Goal: Find specific page/section: Locate a particular part of the current website

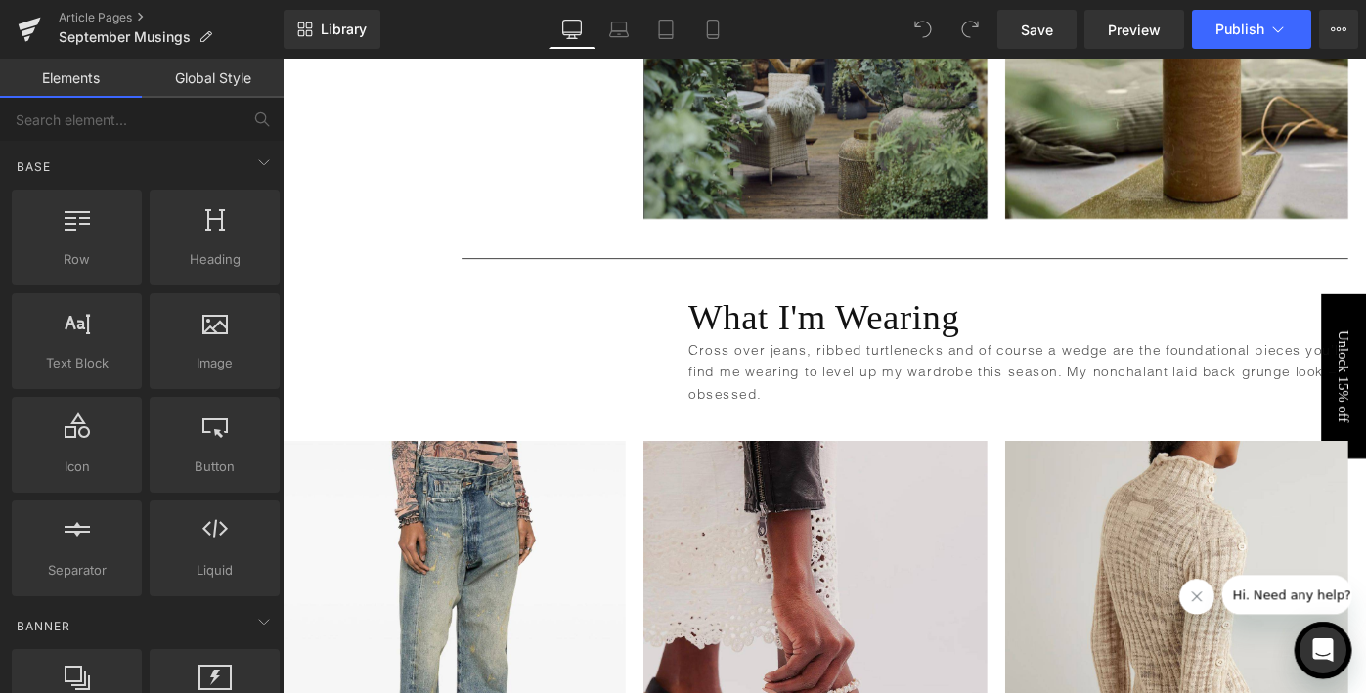
scroll to position [4732, 0]
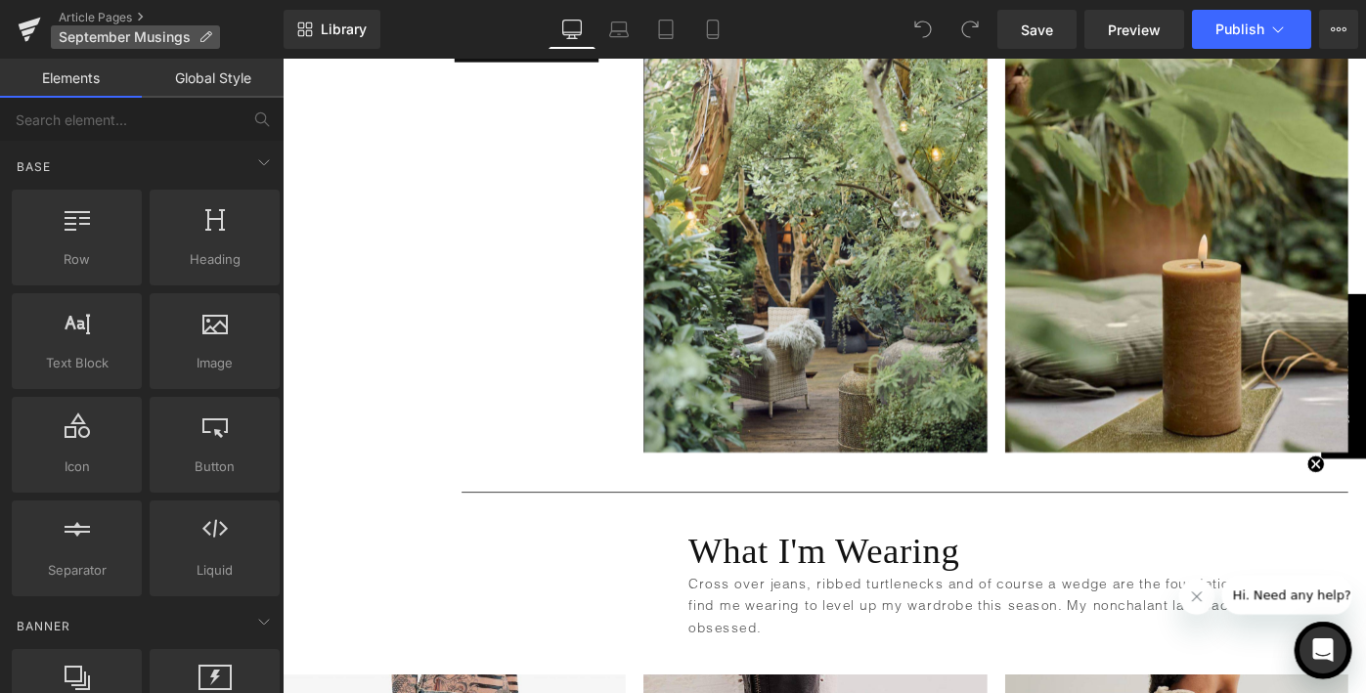
click at [99, 37] on span "September Musings" at bounding box center [125, 37] width 132 height 16
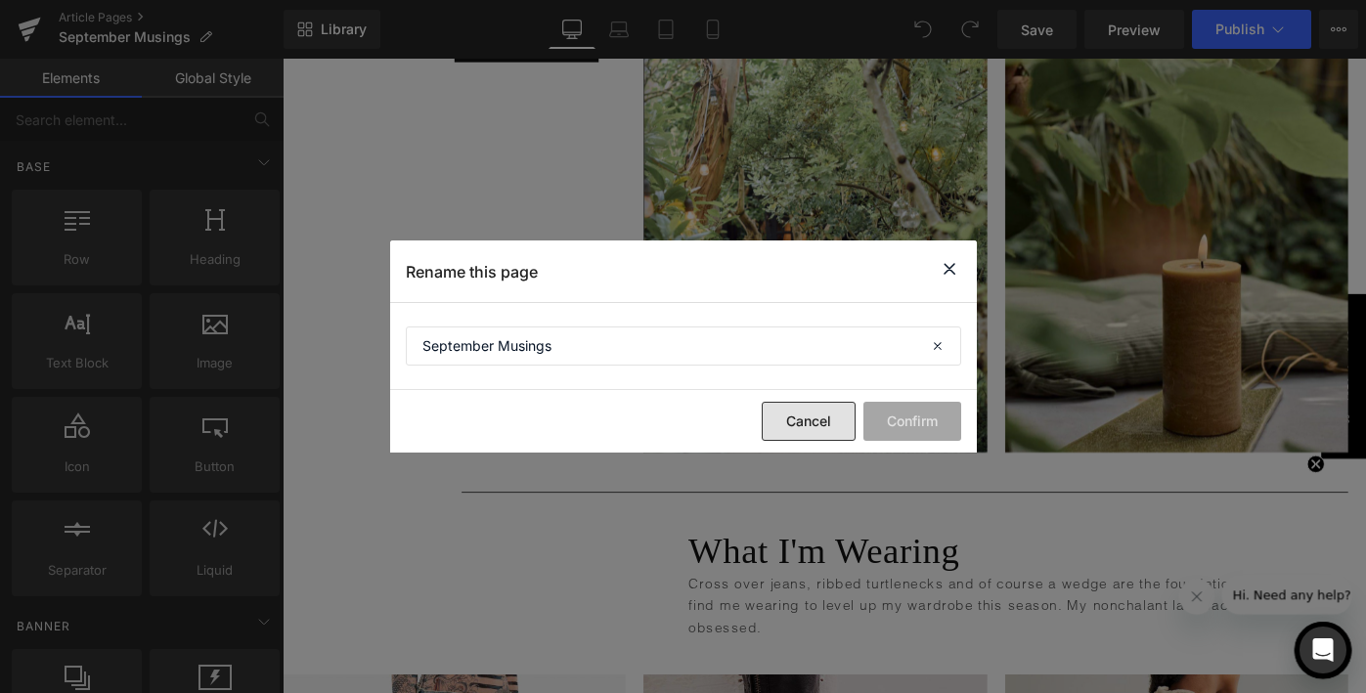
click at [782, 429] on button "Cancel" at bounding box center [809, 421] width 94 height 39
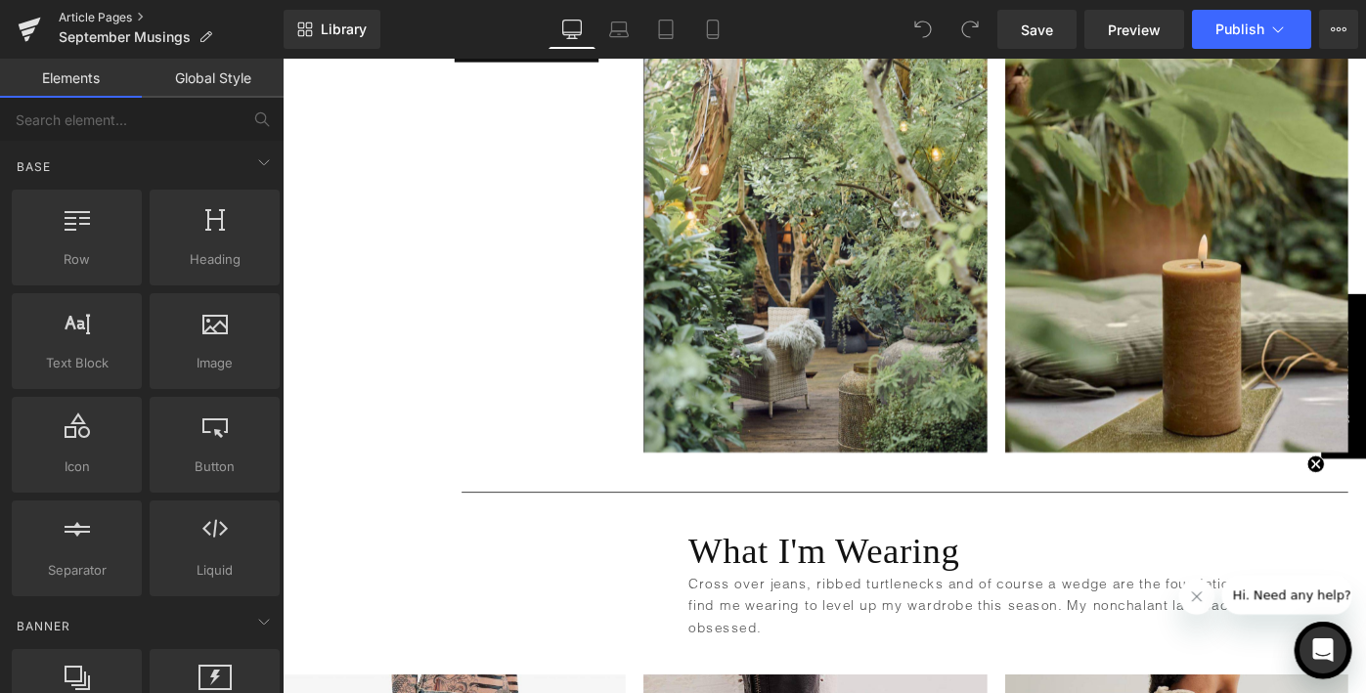
click at [105, 16] on link "Article Pages" at bounding box center [171, 18] width 225 height 16
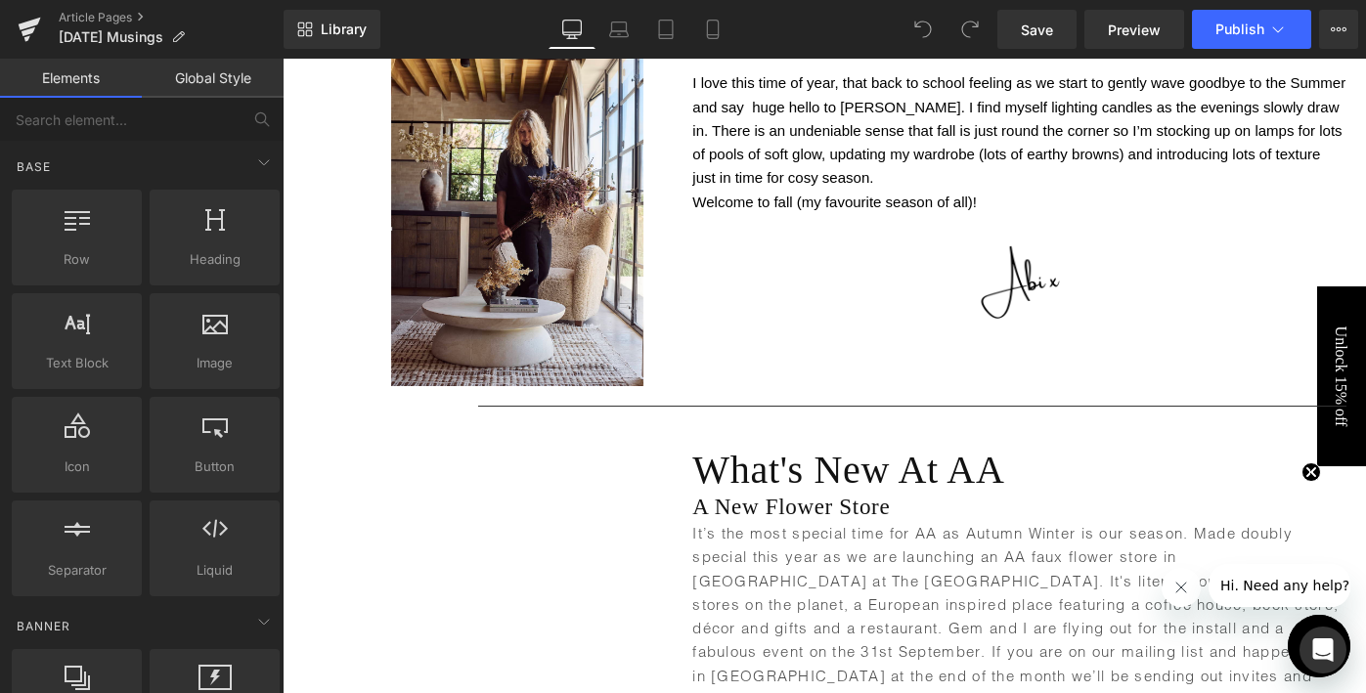
scroll to position [1178, 0]
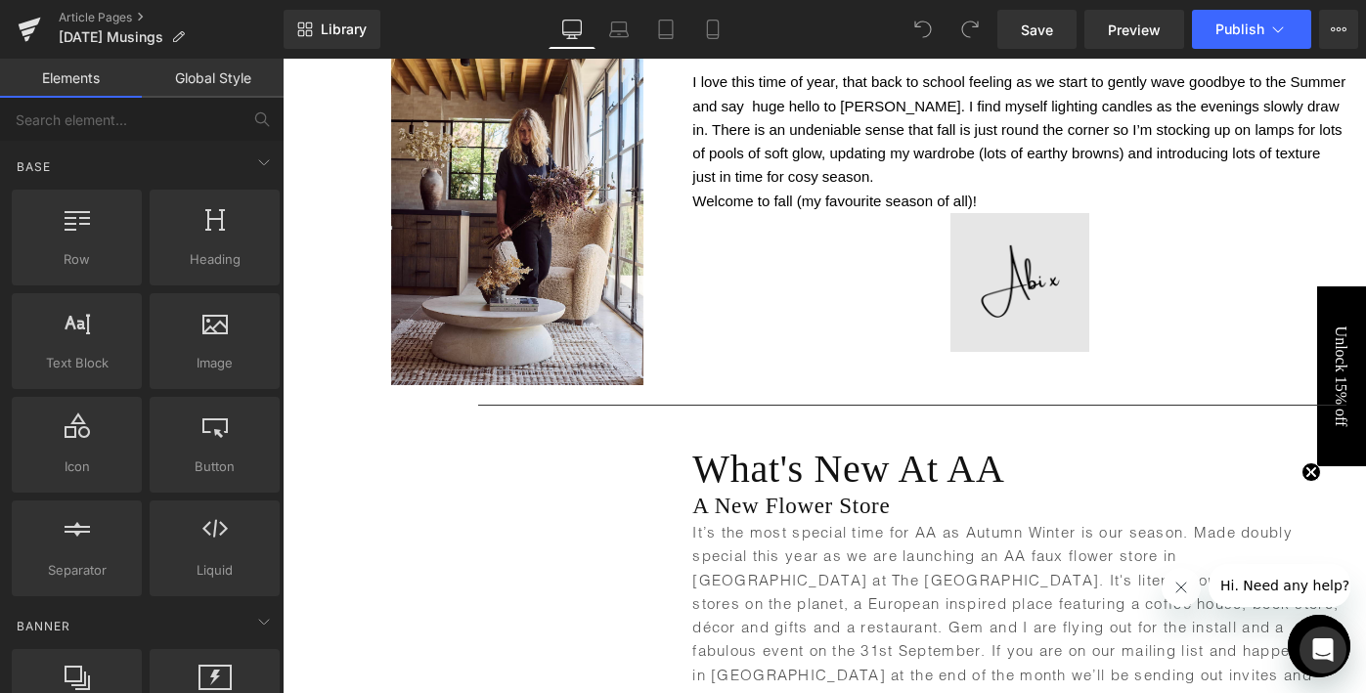
click at [1030, 294] on img at bounding box center [1019, 282] width 139 height 139
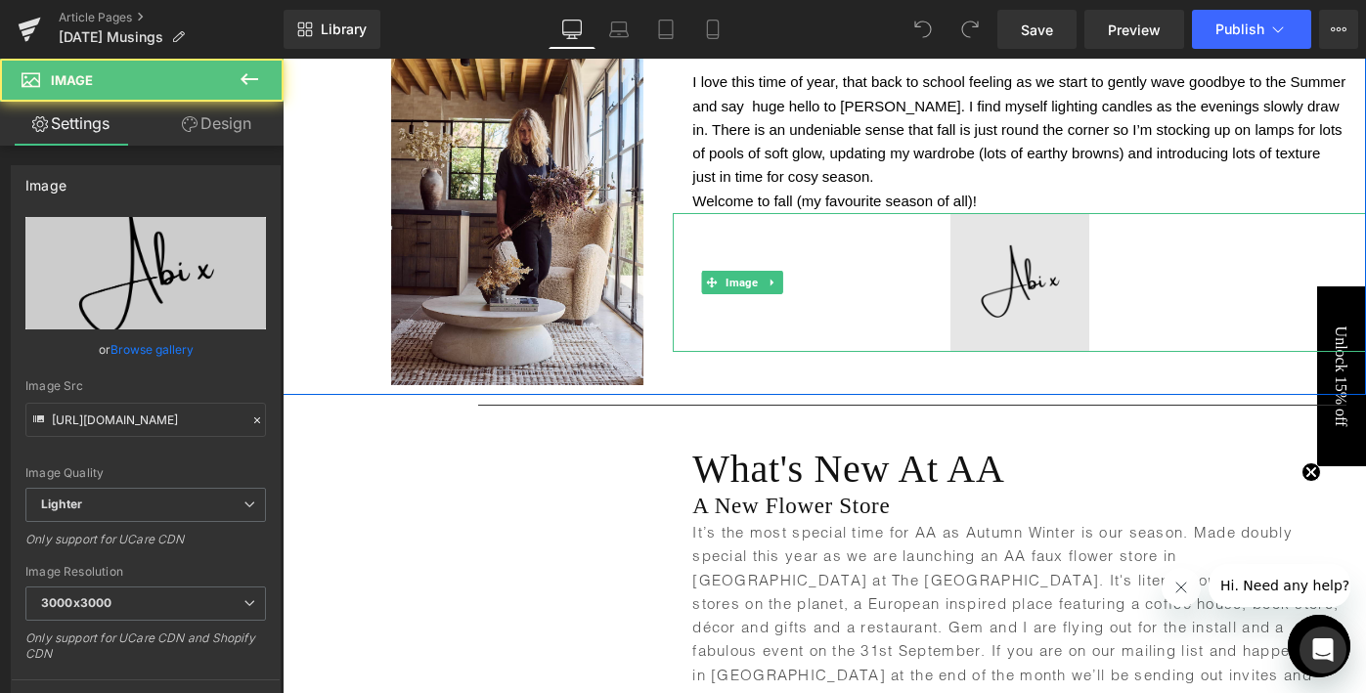
click at [1061, 294] on img at bounding box center [1019, 282] width 139 height 139
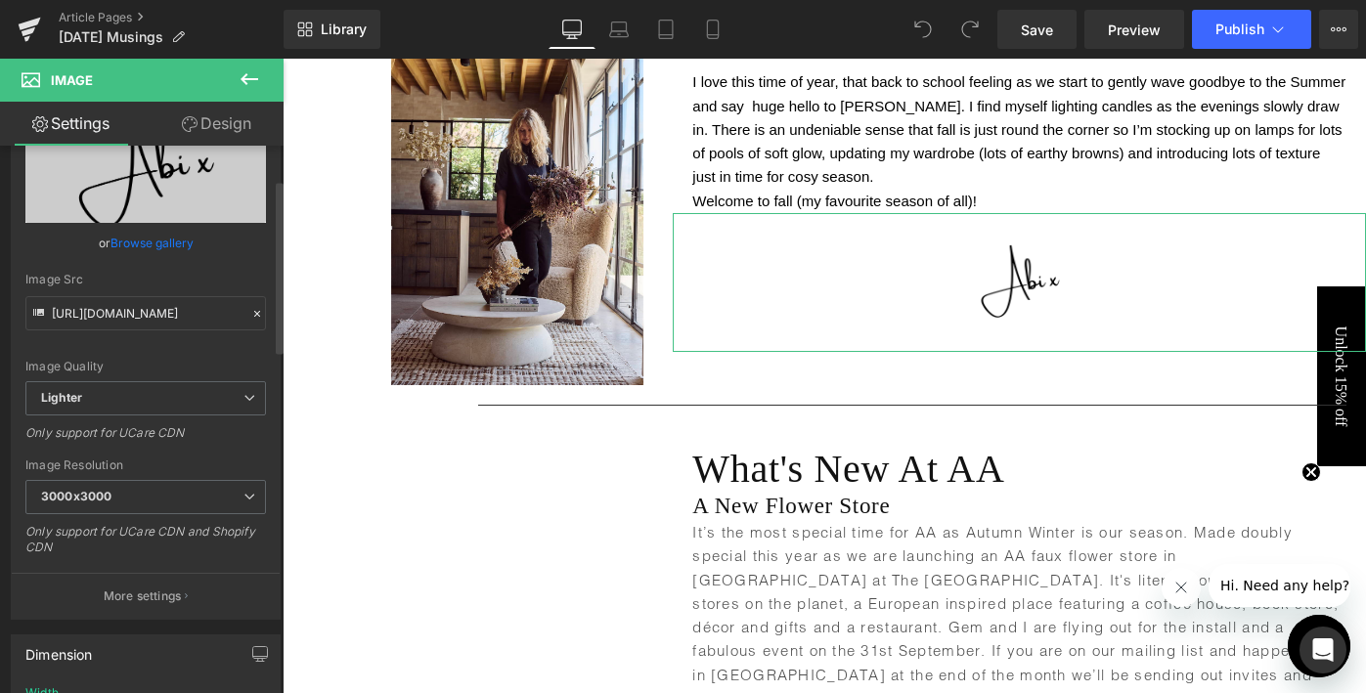
scroll to position [0, 0]
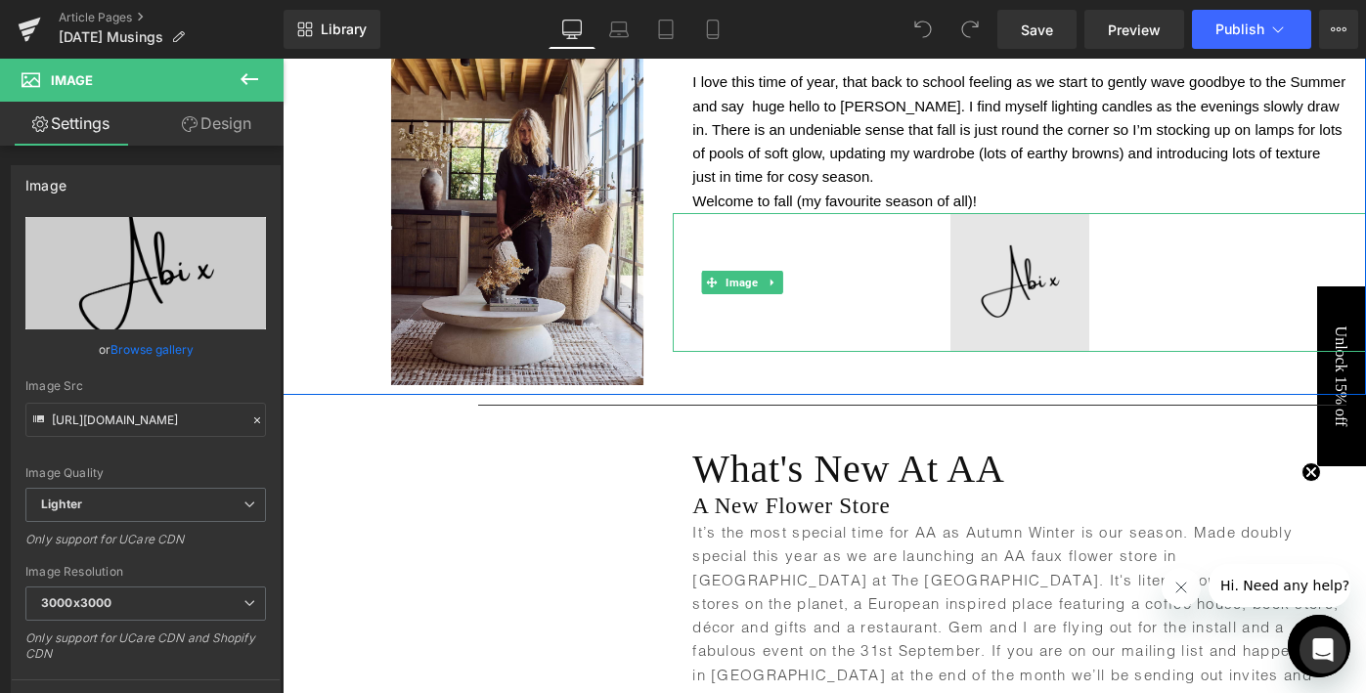
click at [997, 250] on img at bounding box center [1019, 282] width 139 height 139
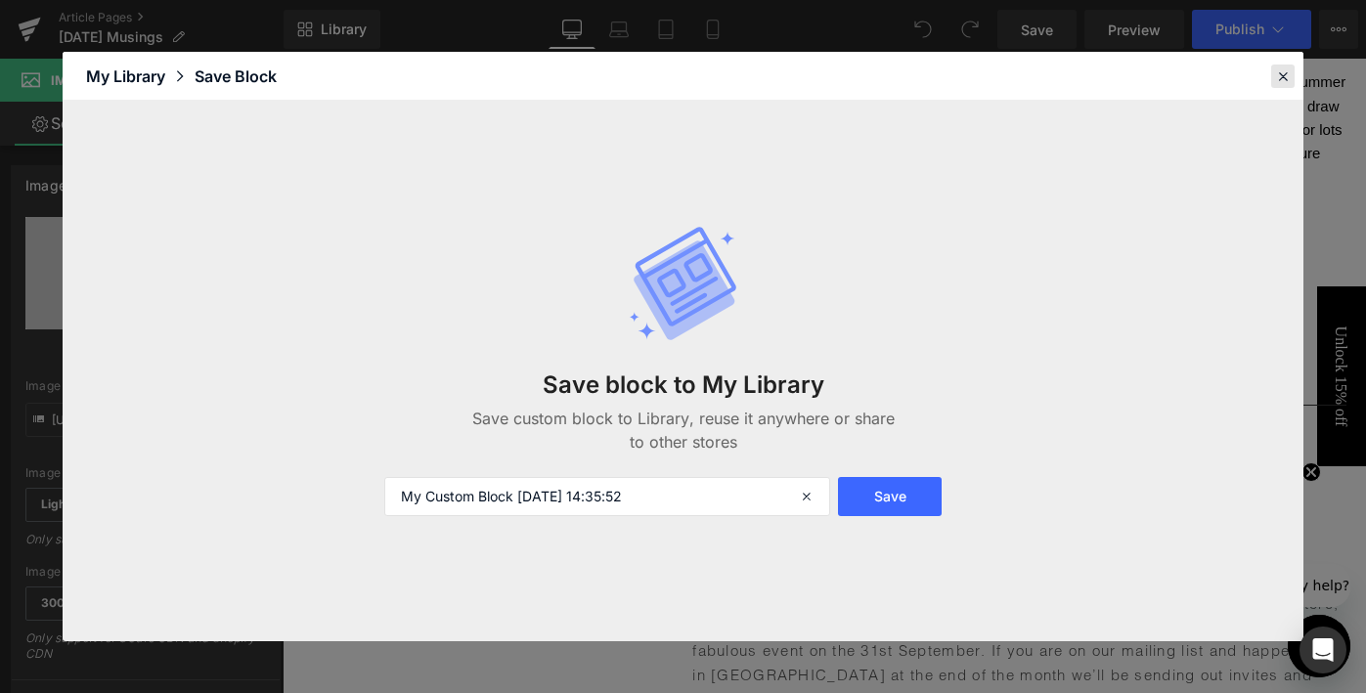
click at [1286, 78] on icon at bounding box center [1283, 76] width 18 height 18
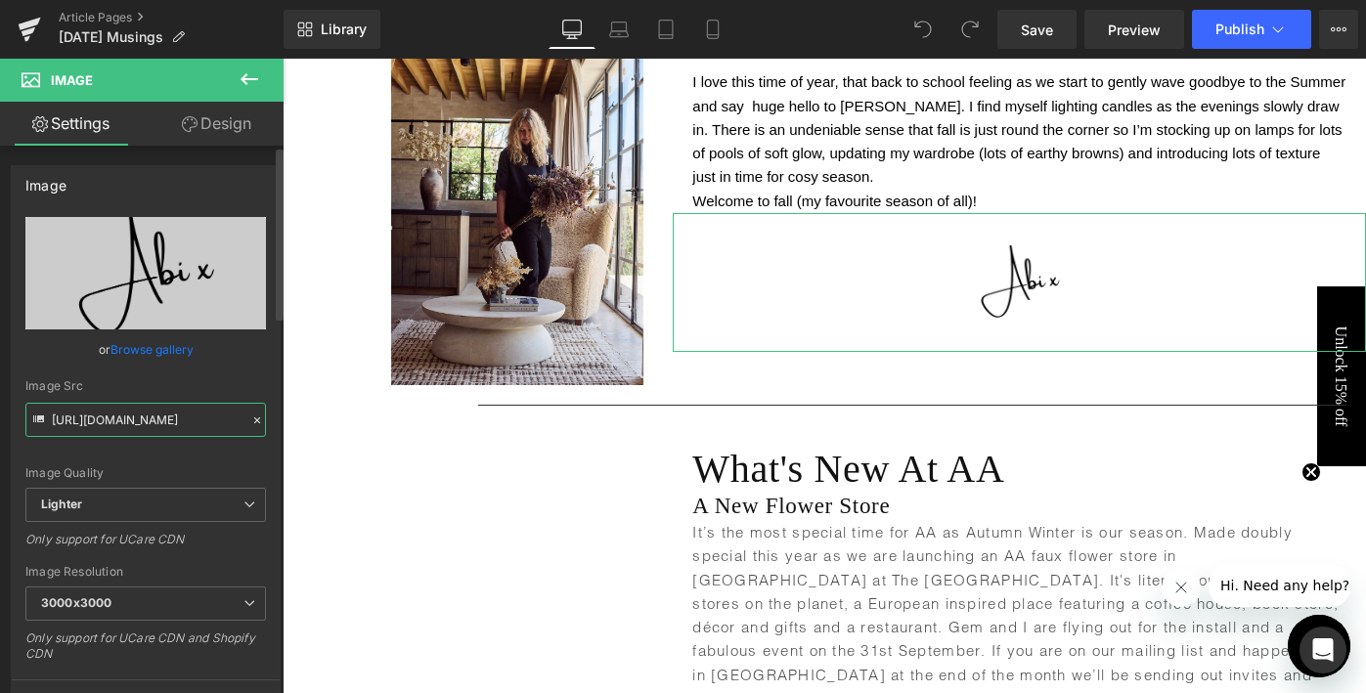
click at [121, 414] on input "[URL][DOMAIN_NAME]" at bounding box center [145, 420] width 240 height 34
